Goal: Find specific page/section: Find specific page/section

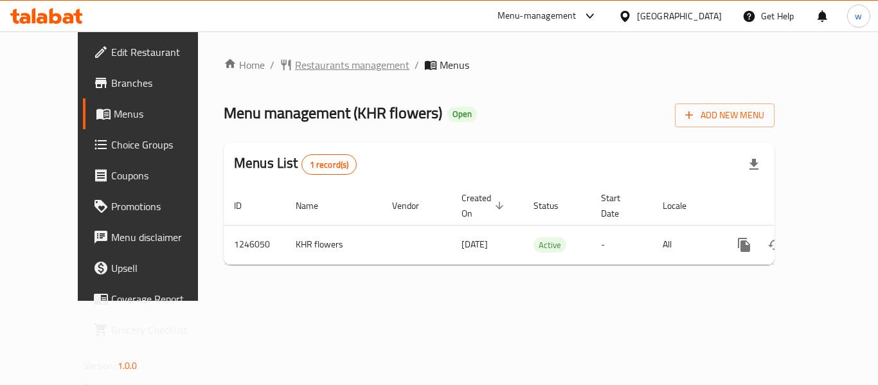
click at [309, 64] on span "Restaurants management" at bounding box center [352, 64] width 114 height 15
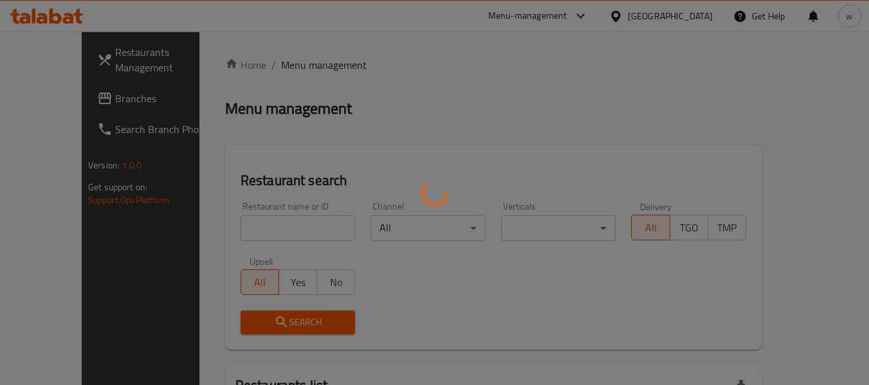
click at [256, 242] on div at bounding box center [434, 192] width 869 height 385
click at [257, 236] on div at bounding box center [434, 192] width 869 height 385
click at [259, 233] on div at bounding box center [434, 192] width 869 height 385
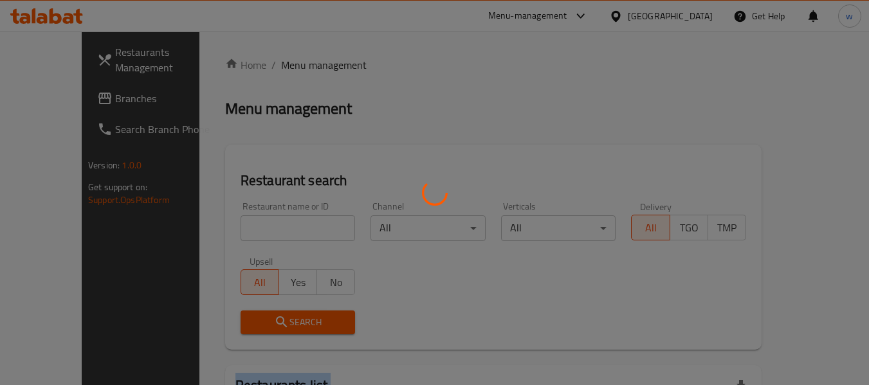
click at [259, 233] on div at bounding box center [434, 192] width 869 height 385
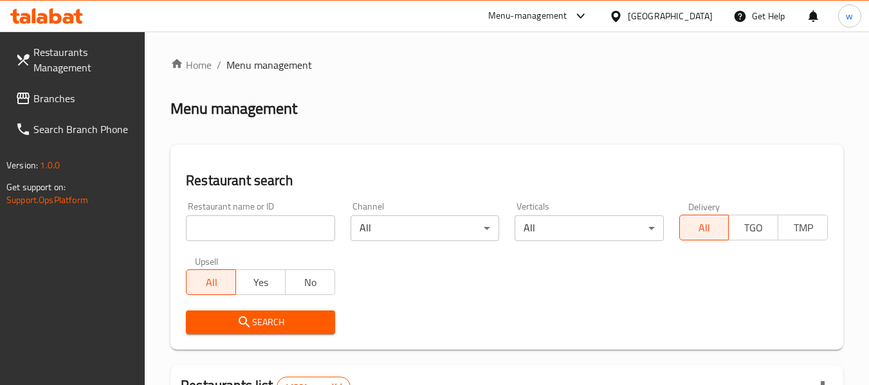
click at [259, 233] on input "search" at bounding box center [260, 228] width 149 height 26
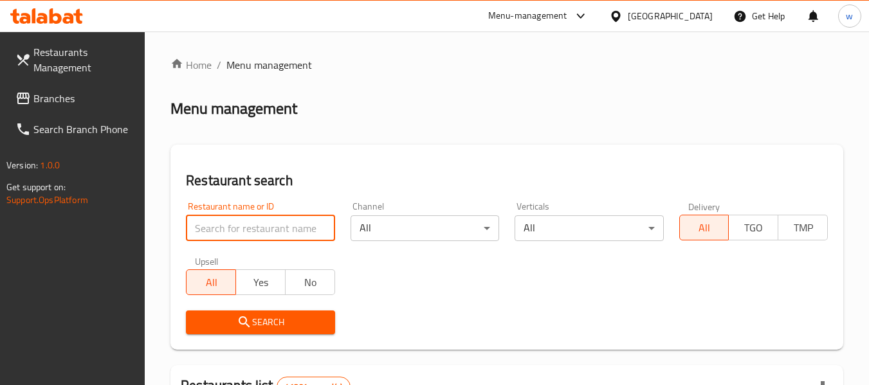
click at [259, 233] on input "search" at bounding box center [260, 228] width 149 height 26
paste input "682876"
type input "682876"
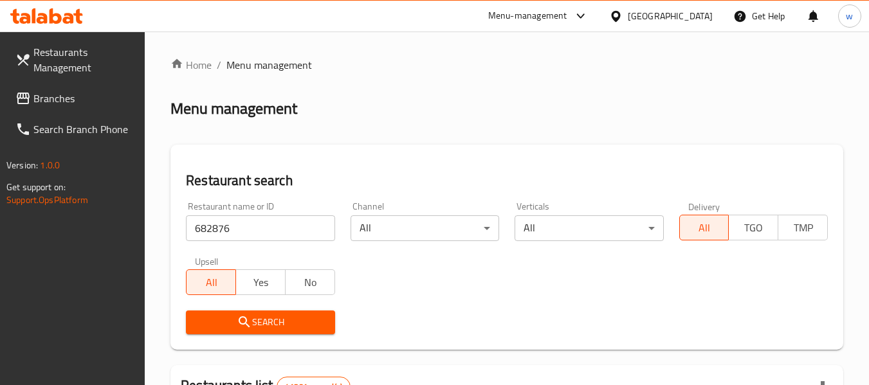
click at [271, 319] on span "Search" at bounding box center [260, 322] width 128 height 16
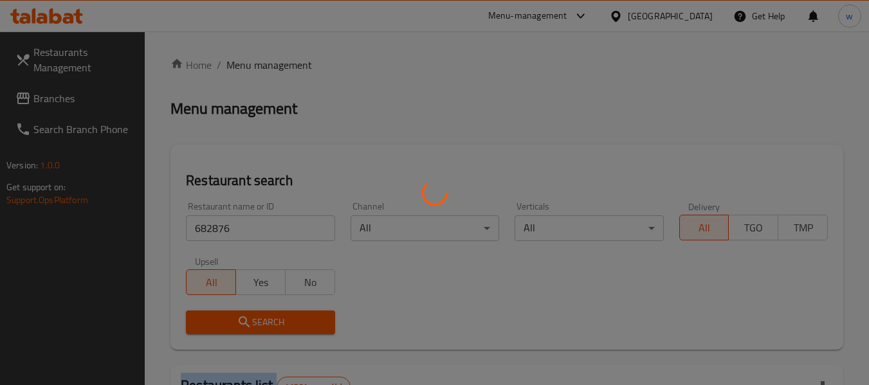
click at [271, 319] on div at bounding box center [434, 192] width 869 height 385
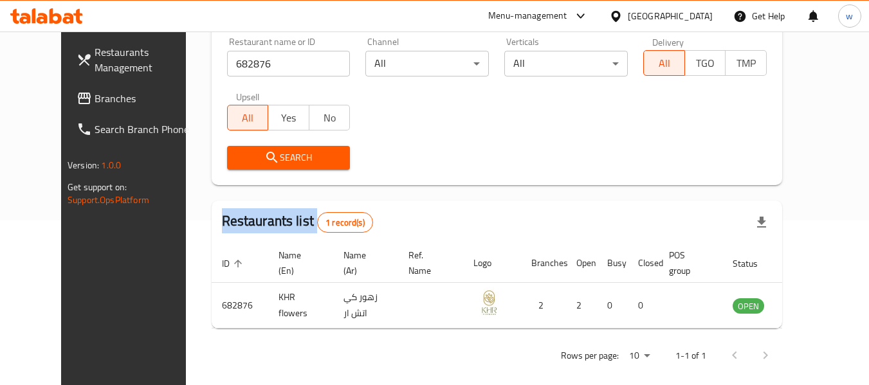
scroll to position [177, 0]
